Goal: Task Accomplishment & Management: Use online tool/utility

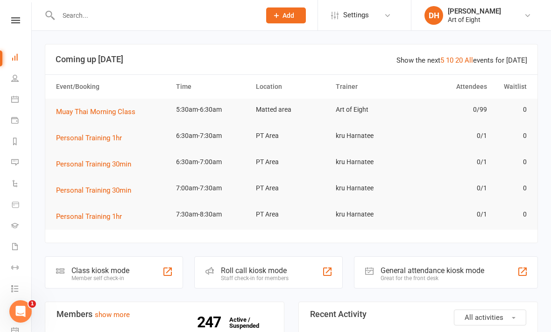
click at [89, 268] on div "Class kiosk mode" at bounding box center [100, 270] width 58 height 9
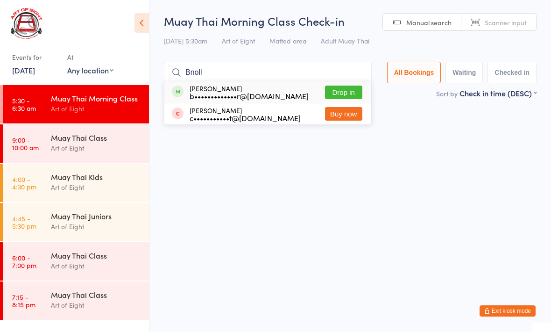
type input "Bnoll"
click at [340, 90] on button "Drop in" at bounding box center [343, 93] width 37 height 14
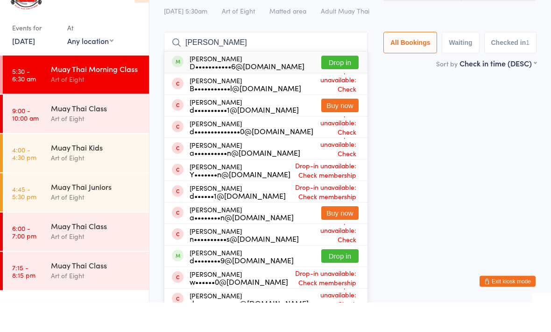
type input "[PERSON_NAME]"
click at [342, 279] on button "Drop in" at bounding box center [339, 286] width 37 height 14
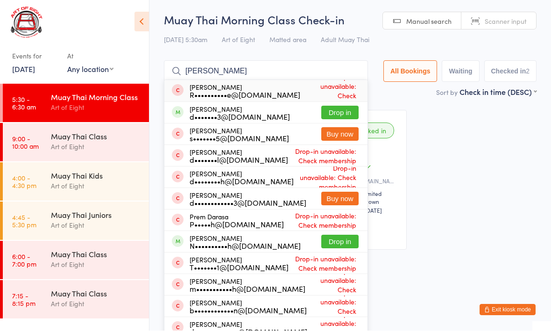
type input "[PERSON_NAME]"
click at [326, 114] on button "Drop in" at bounding box center [339, 114] width 37 height 14
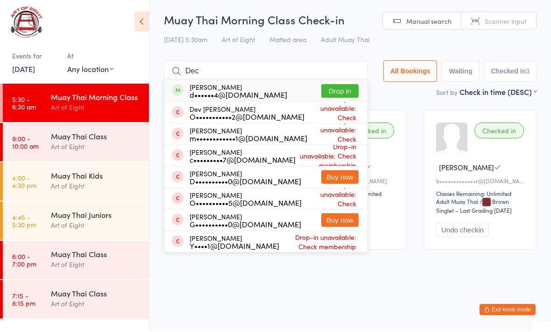
type input "Dec"
click at [338, 86] on button "Drop in" at bounding box center [339, 93] width 37 height 14
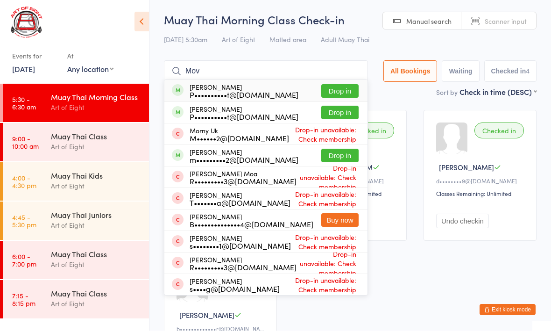
type input "Mov"
click at [332, 156] on button "Drop in" at bounding box center [339, 157] width 37 height 14
